Goal: Find specific page/section: Find specific page/section

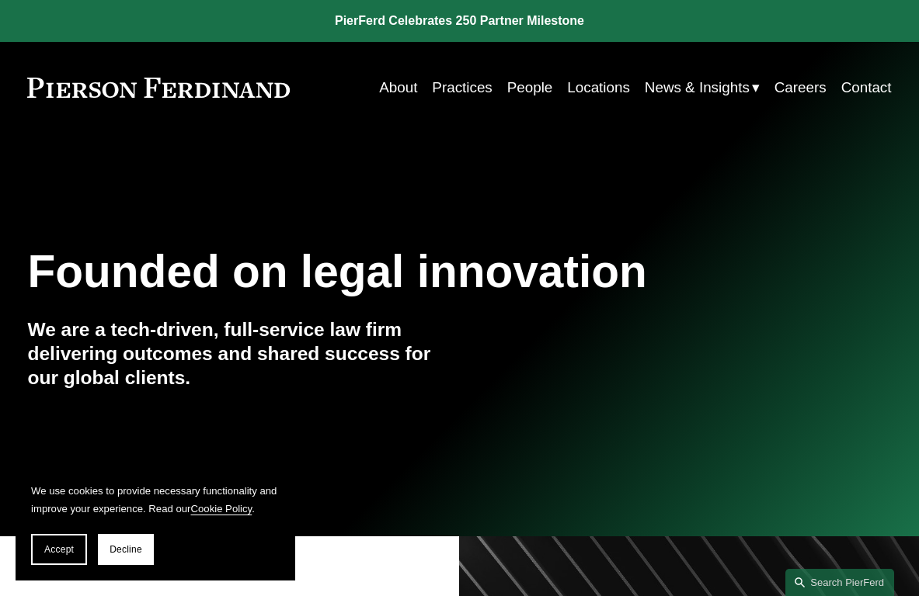
click at [517, 88] on link "People" at bounding box center [530, 88] width 46 height 30
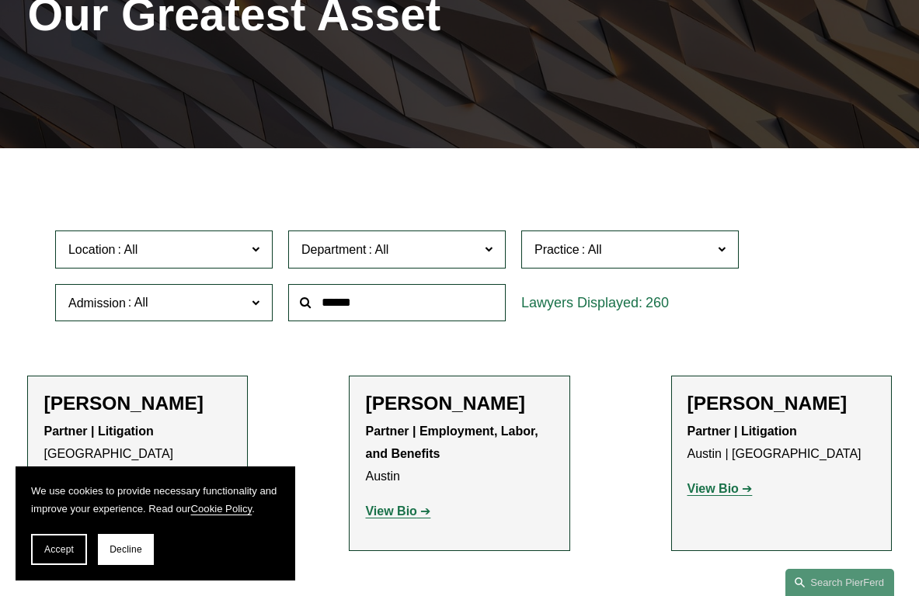
scroll to position [233, 0]
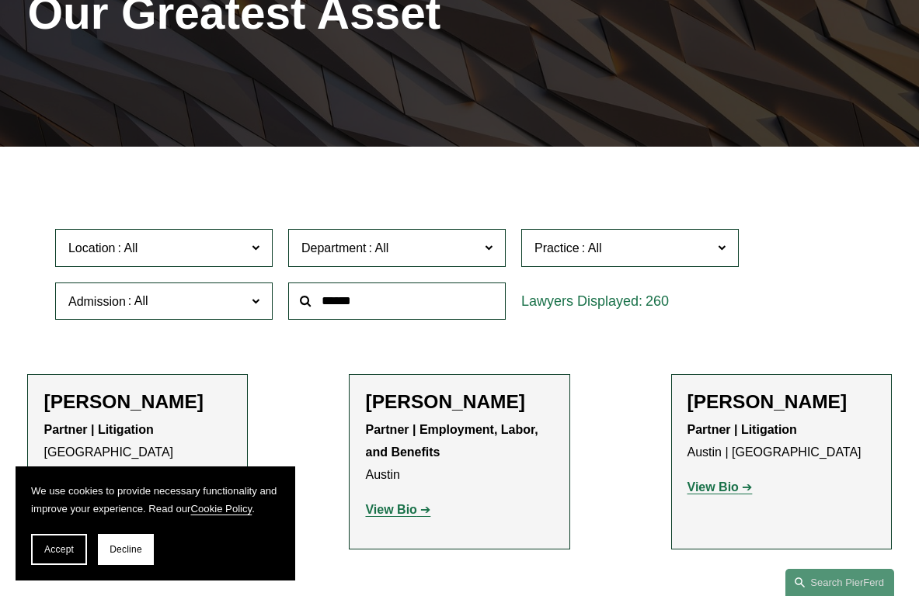
click at [203, 255] on span "Location" at bounding box center [157, 248] width 178 height 21
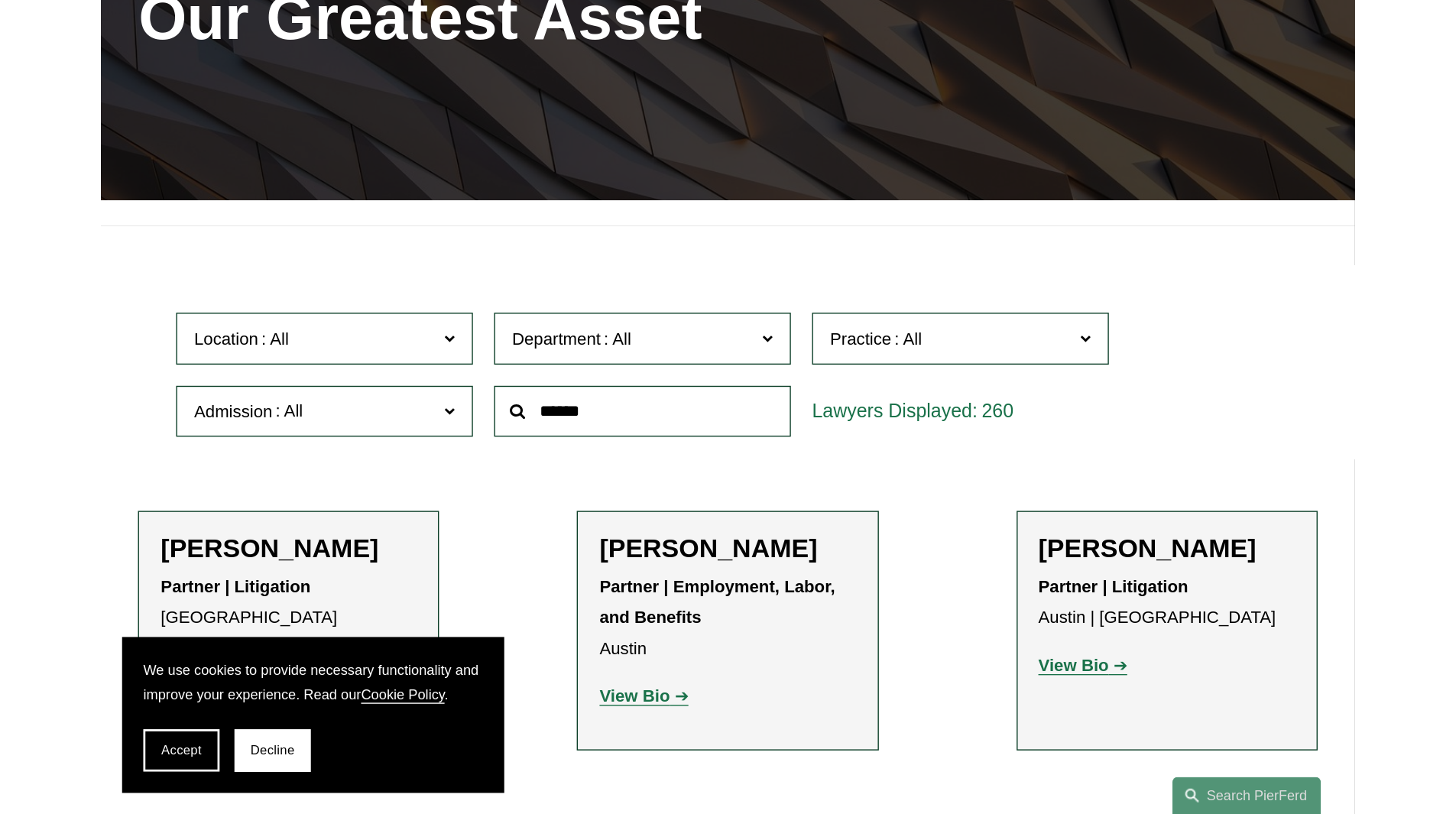
scroll to position [382, 0]
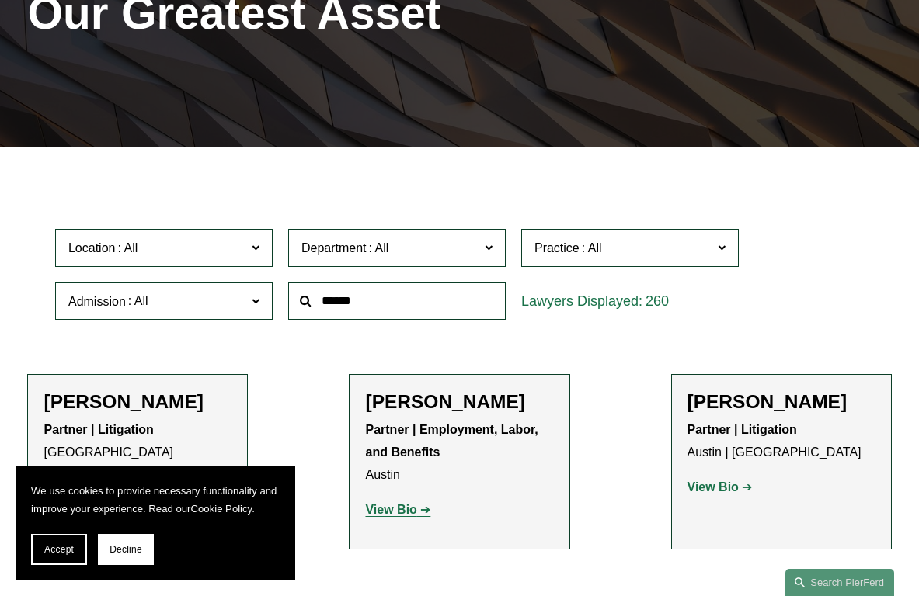
click at [0, 0] on link "London" at bounding box center [0, 0] width 0 height 0
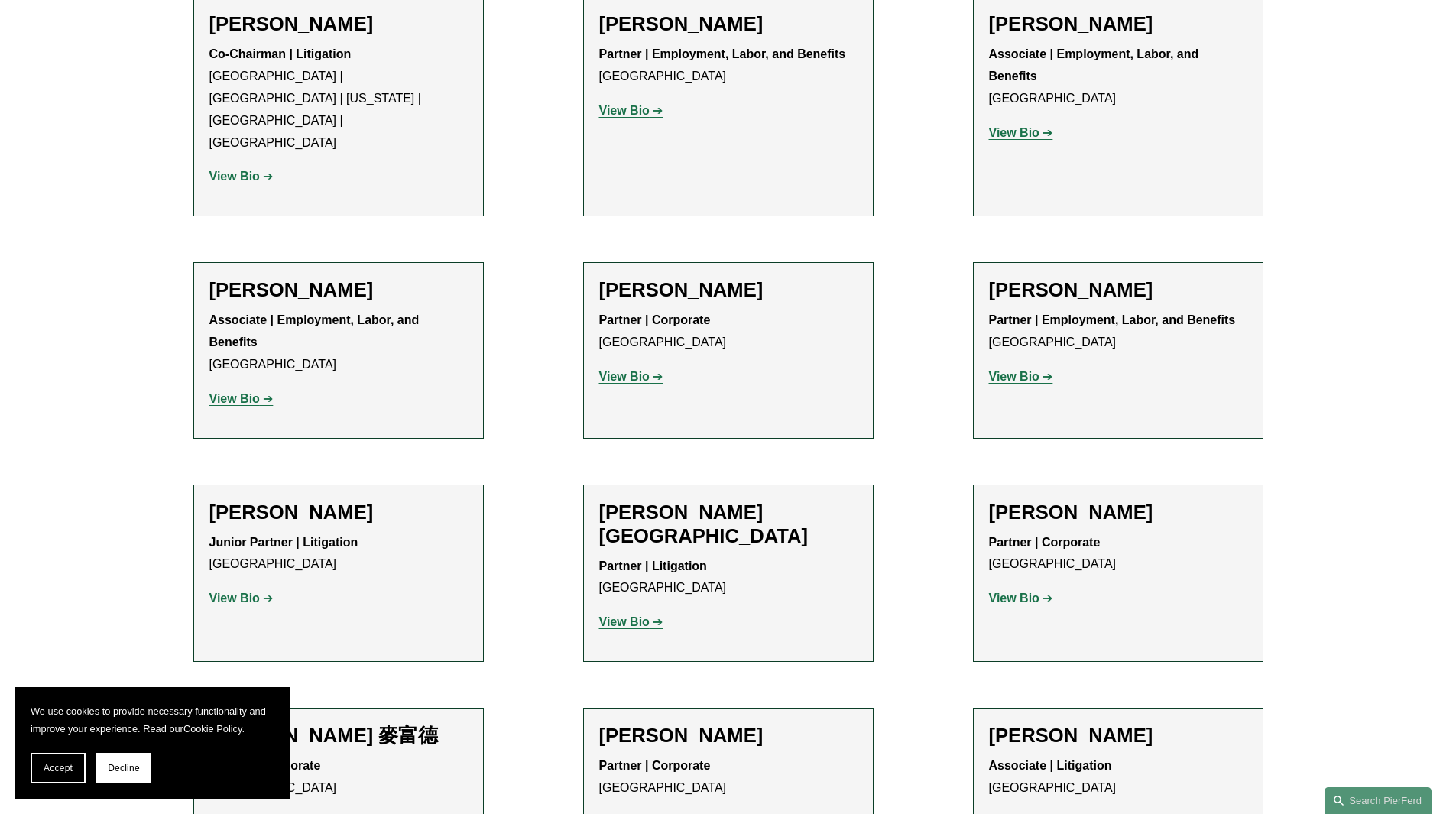
scroll to position [917, 0]
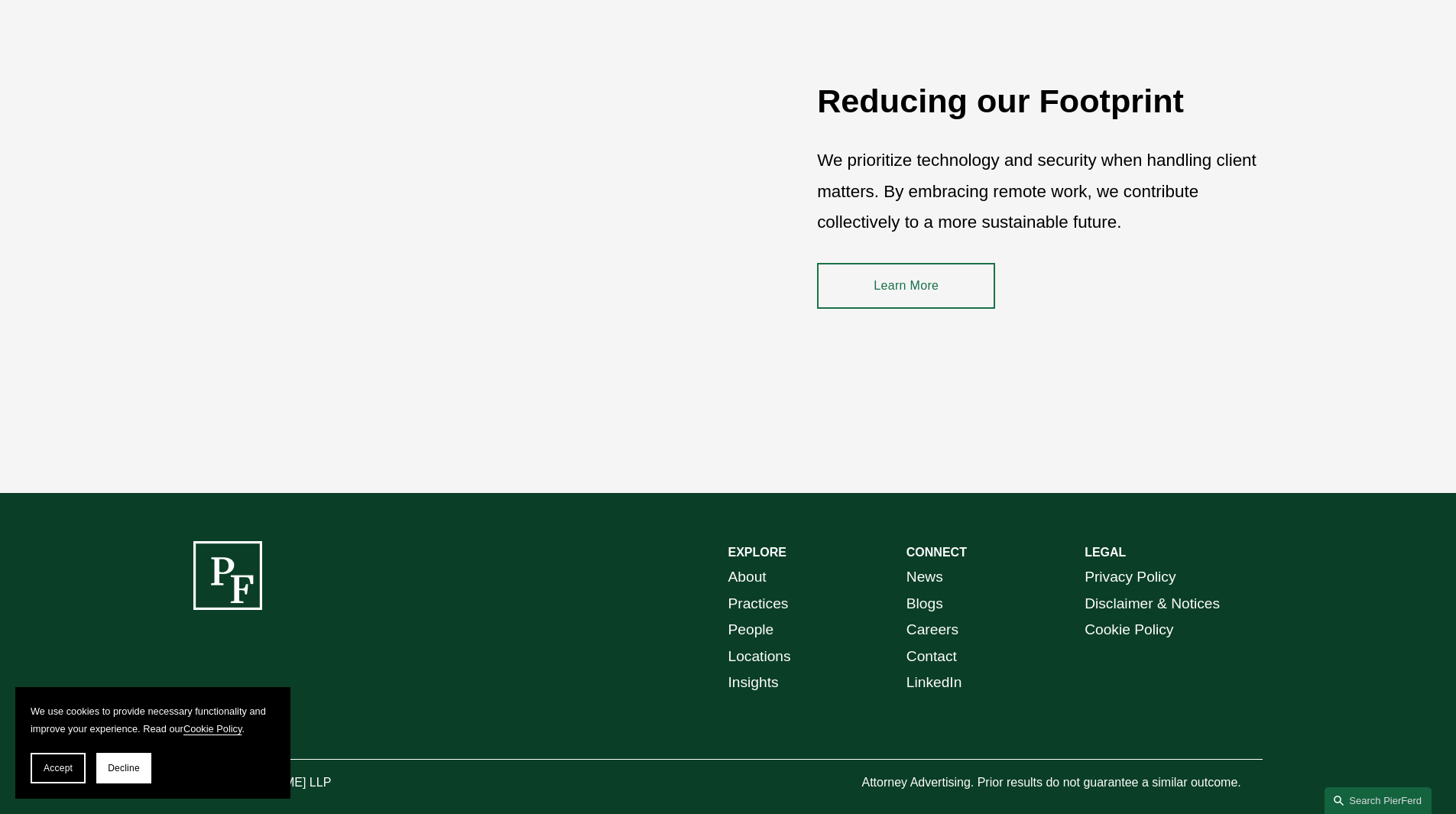
scroll to position [2289, 0]
